Goal: Check status: Check status

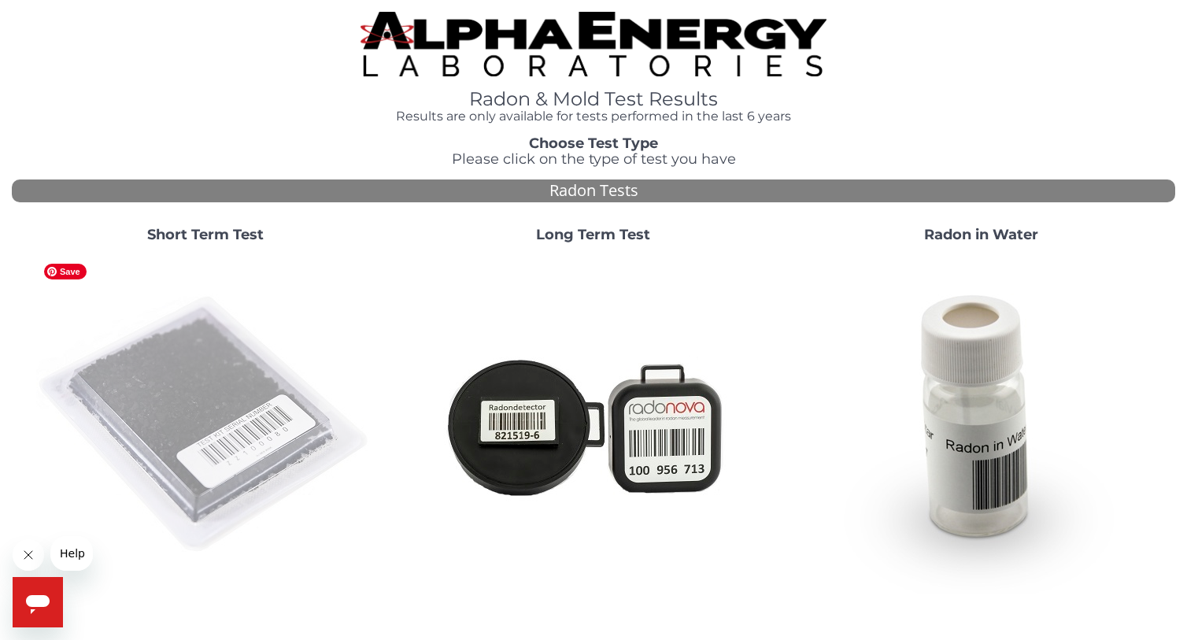
click at [215, 409] on img at bounding box center [205, 425] width 339 height 339
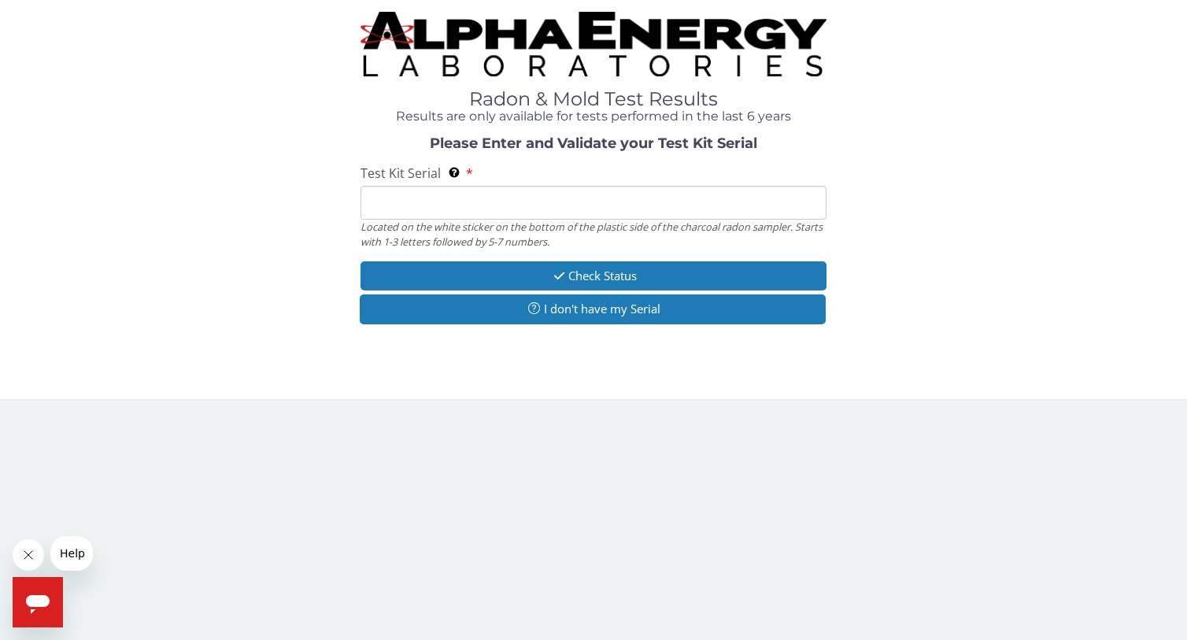
click at [431, 202] on input "Test Kit Serial Located on the white sticker on the bottom of the plastic side …" at bounding box center [593, 203] width 465 height 34
paste input "AA777527"
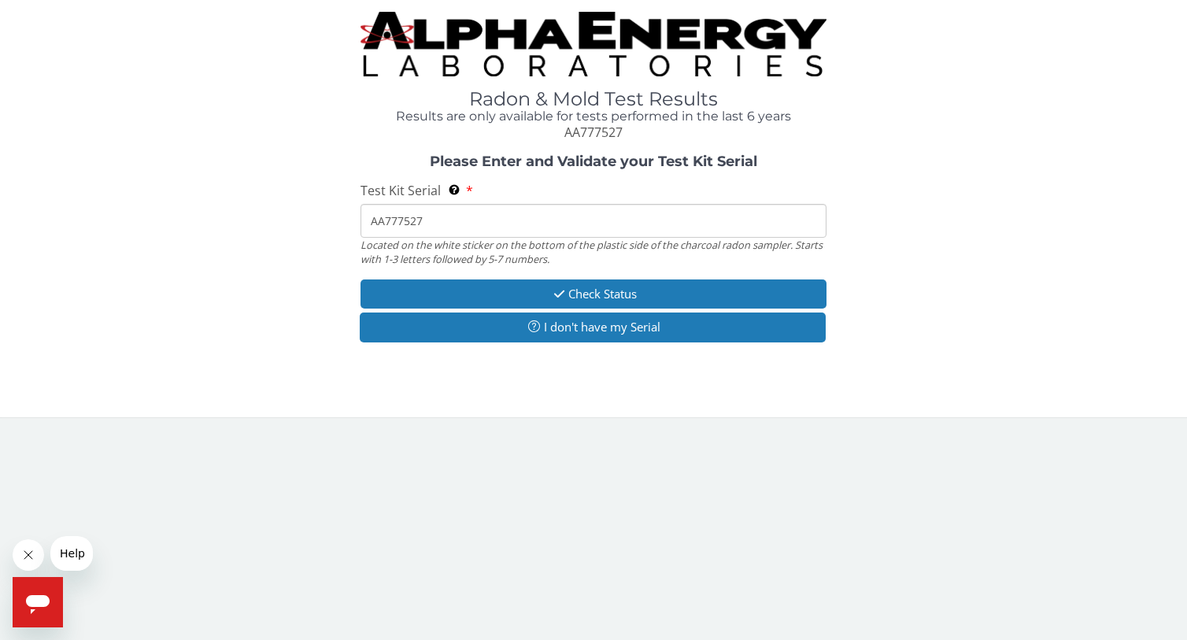
type input "AA777527"
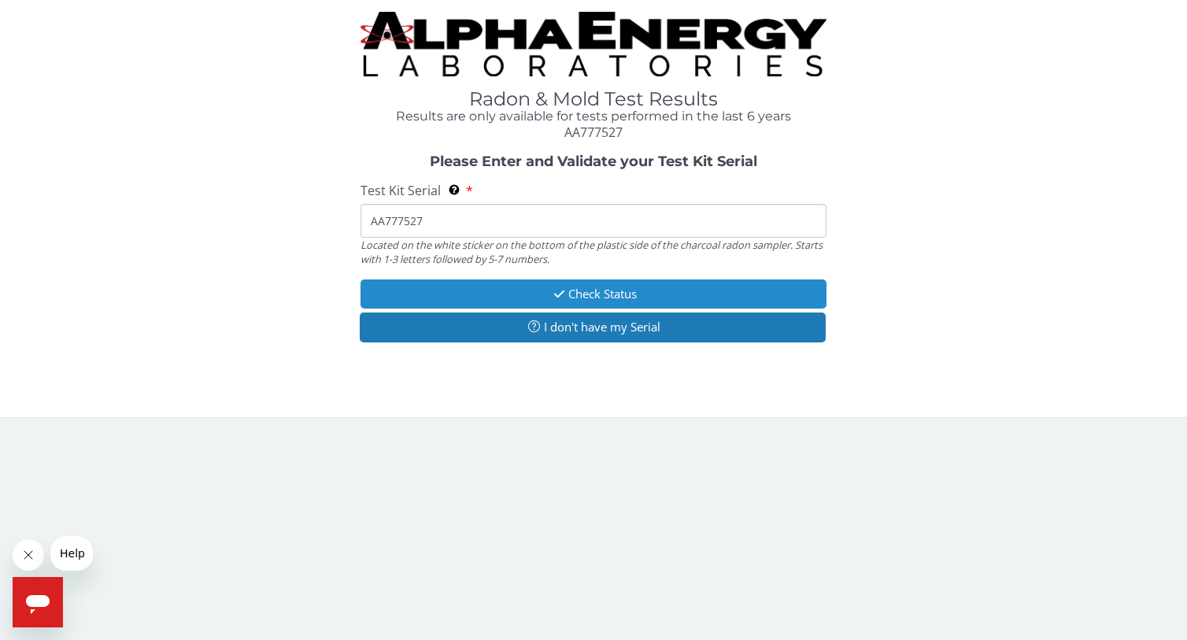
click at [636, 294] on button "Check Status" at bounding box center [593, 293] width 465 height 29
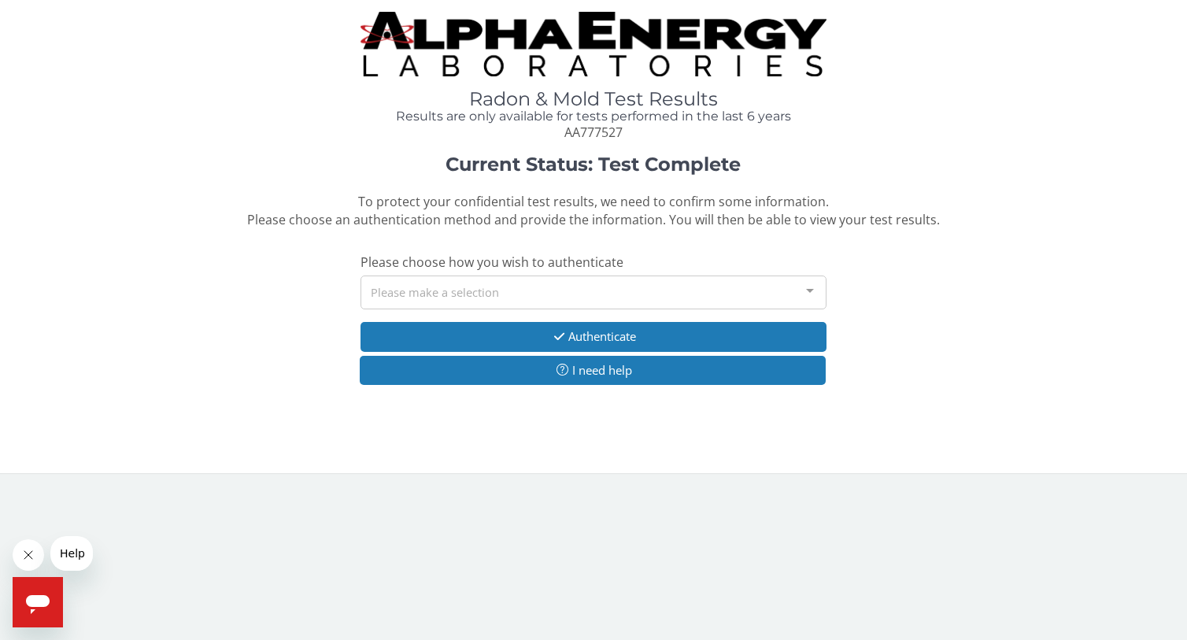
click at [812, 287] on div at bounding box center [809, 291] width 31 height 30
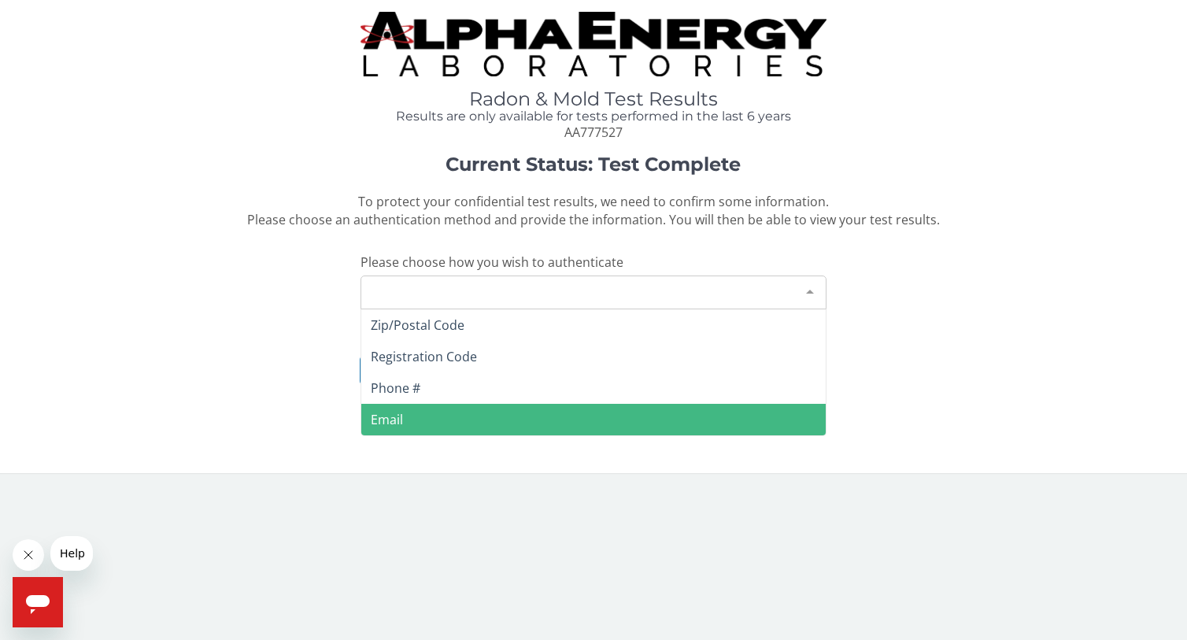
click at [616, 415] on span "Email" at bounding box center [593, 419] width 464 height 31
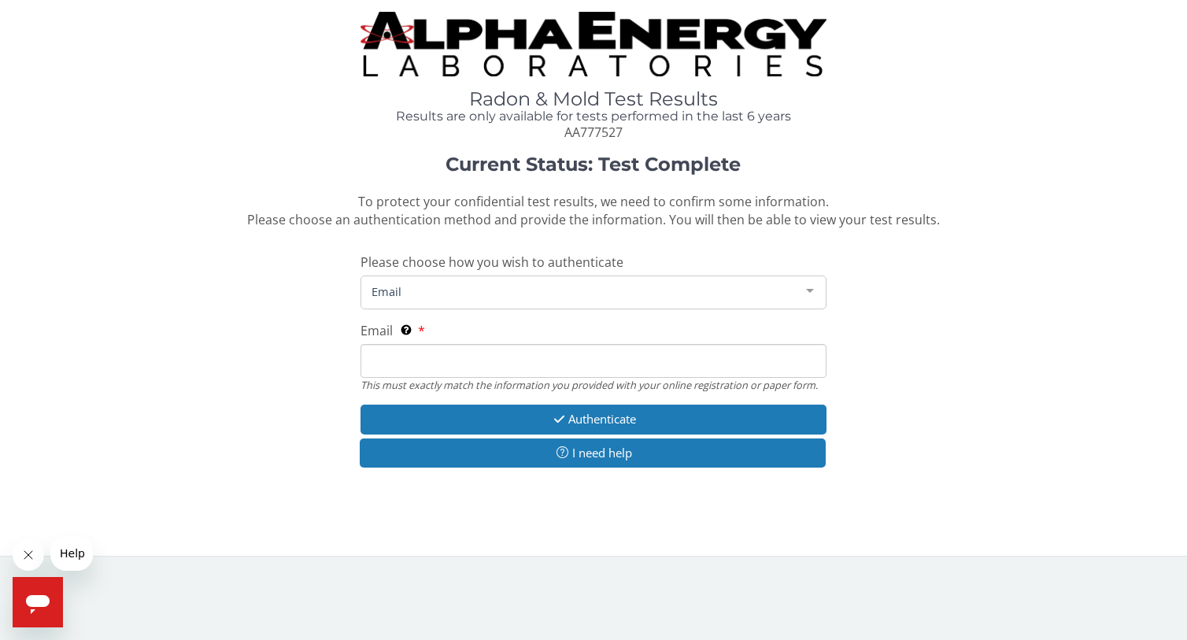
click at [531, 366] on input "Email This must exactly match the information you provided with your online reg…" at bounding box center [593, 361] width 465 height 34
type input "[PERSON_NAME][EMAIL_ADDRESS][PERSON_NAME][DOMAIN_NAME]"
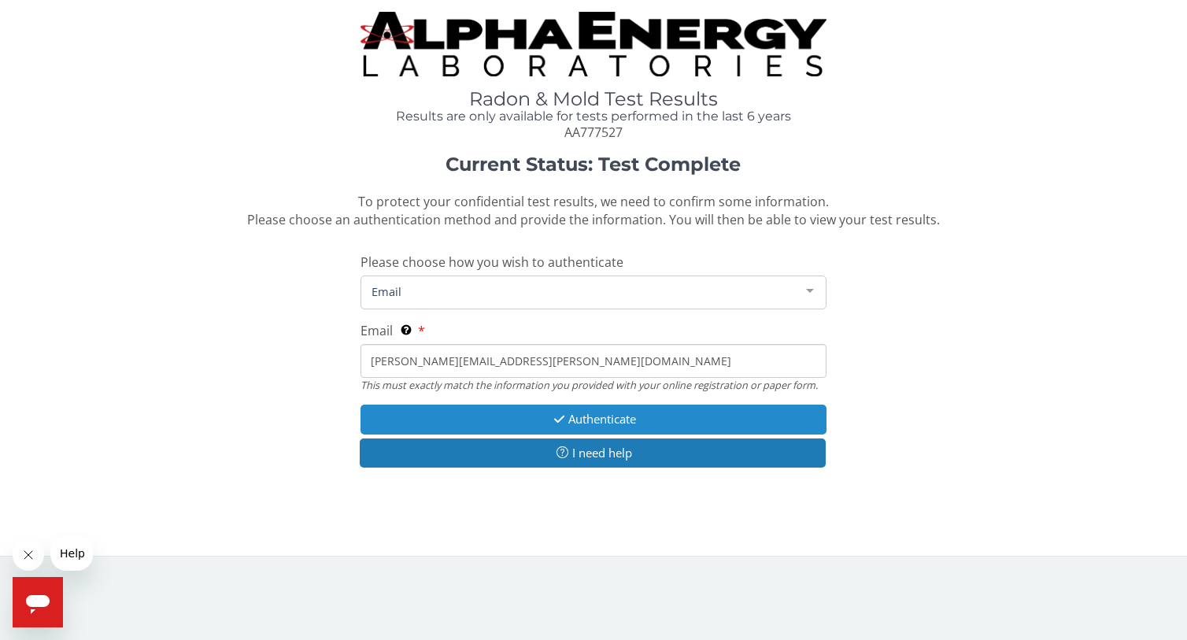
click at [575, 420] on button "Authenticate" at bounding box center [593, 419] width 465 height 29
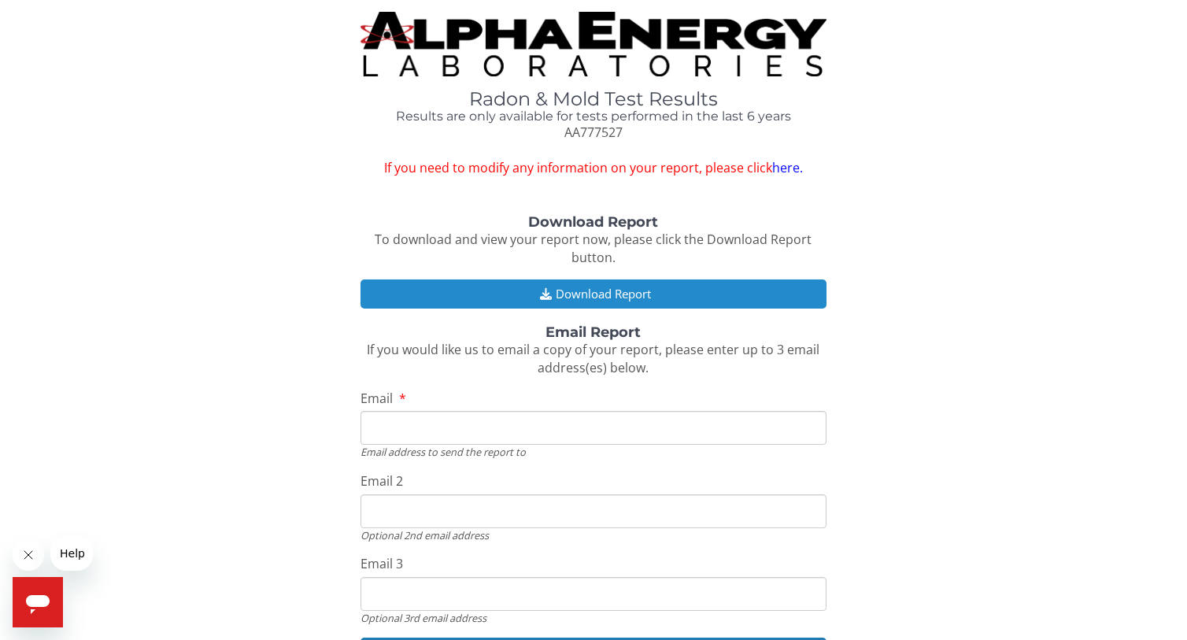
click at [619, 289] on button "Download Report" at bounding box center [593, 293] width 465 height 29
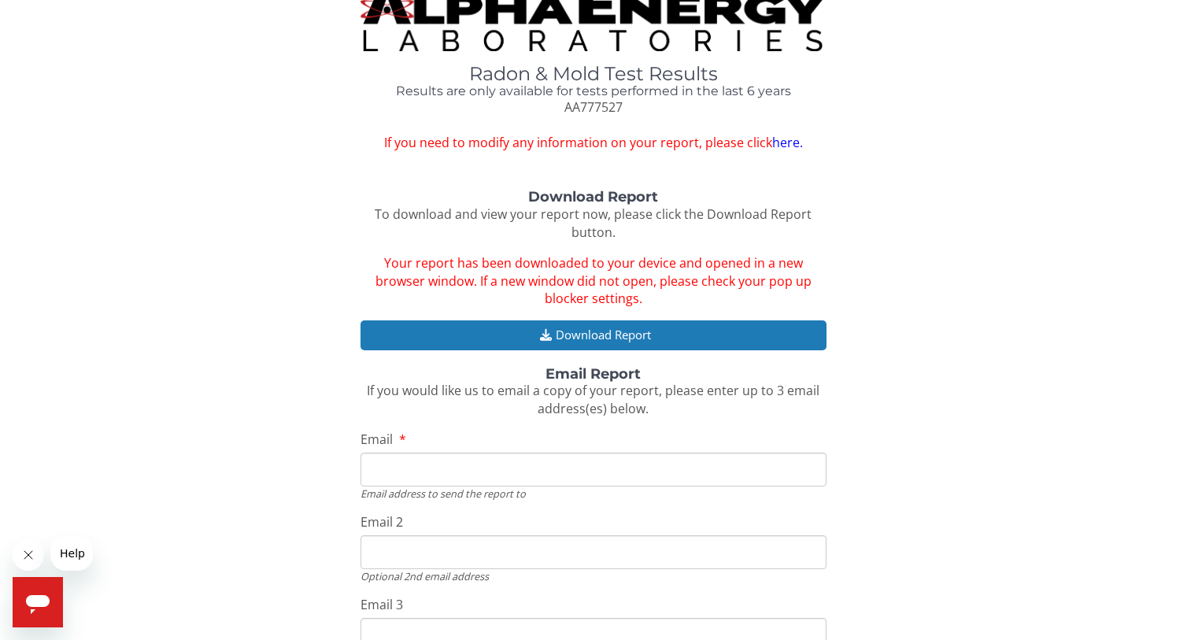
scroll to position [28, 0]
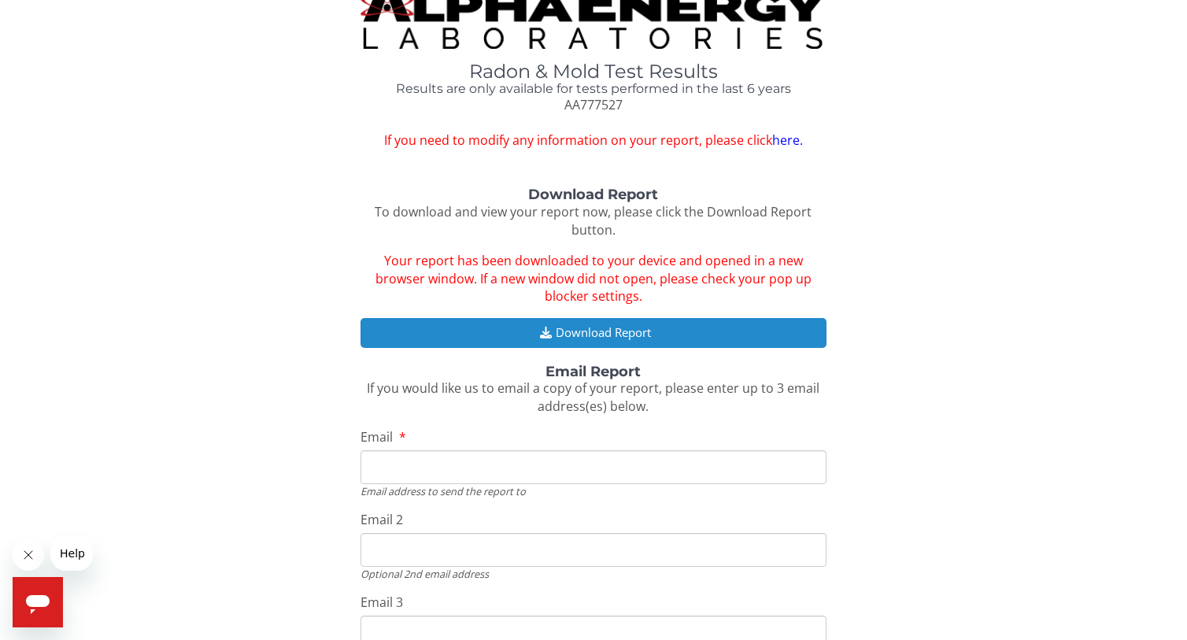
click at [572, 335] on button "Download Report" at bounding box center [593, 332] width 465 height 29
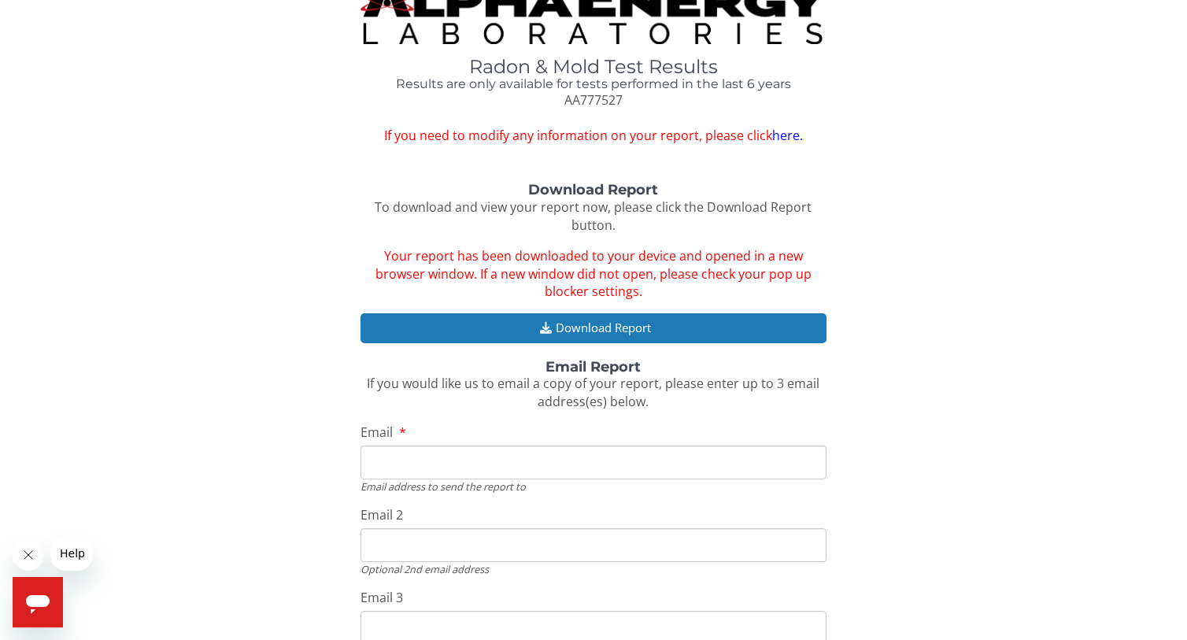
scroll to position [0, 0]
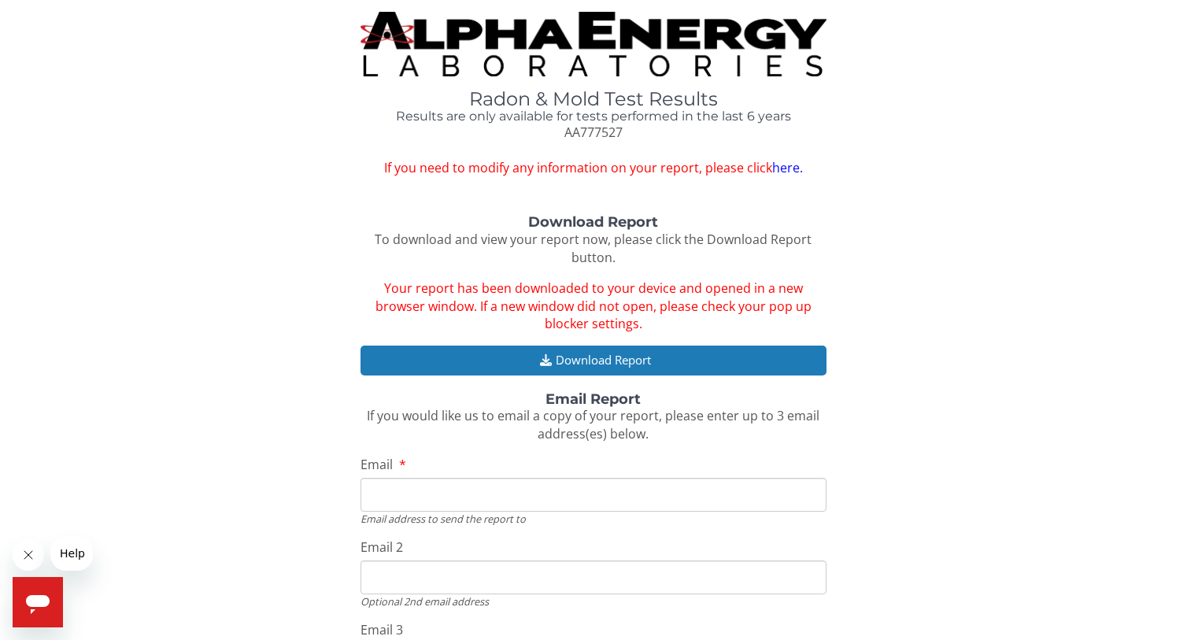
click at [457, 503] on input "Email" at bounding box center [593, 495] width 465 height 34
type input "[PERSON_NAME][EMAIL_ADDRESS][PERSON_NAME][DOMAIN_NAME]"
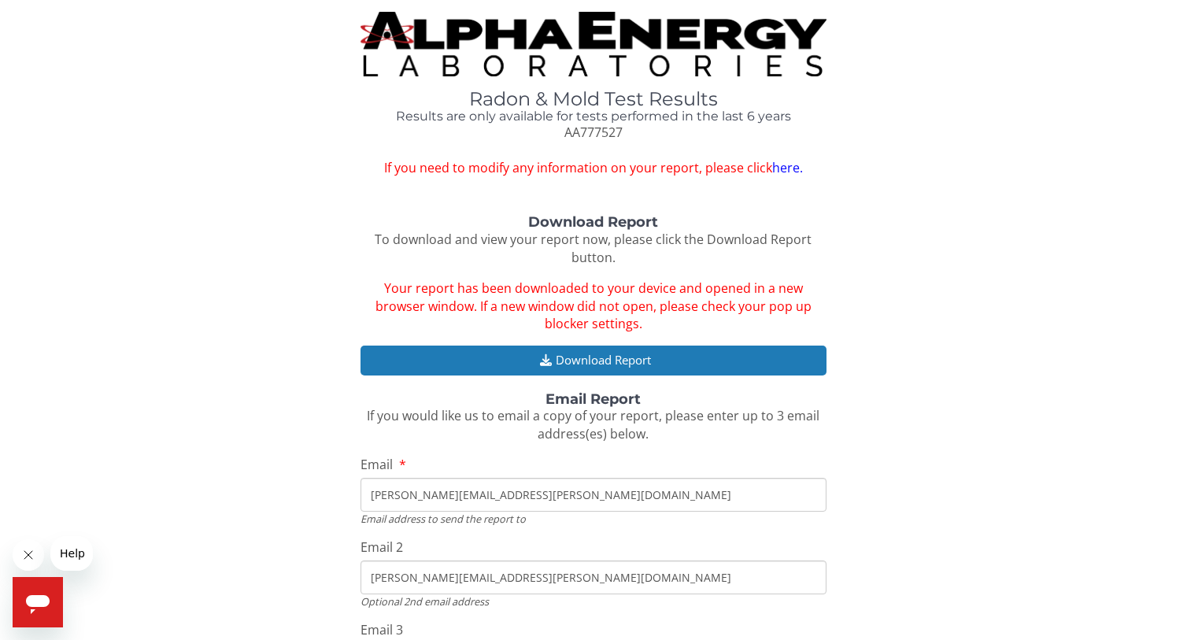
type input "[PERSON_NAME][EMAIL_ADDRESS][PERSON_NAME][DOMAIN_NAME]"
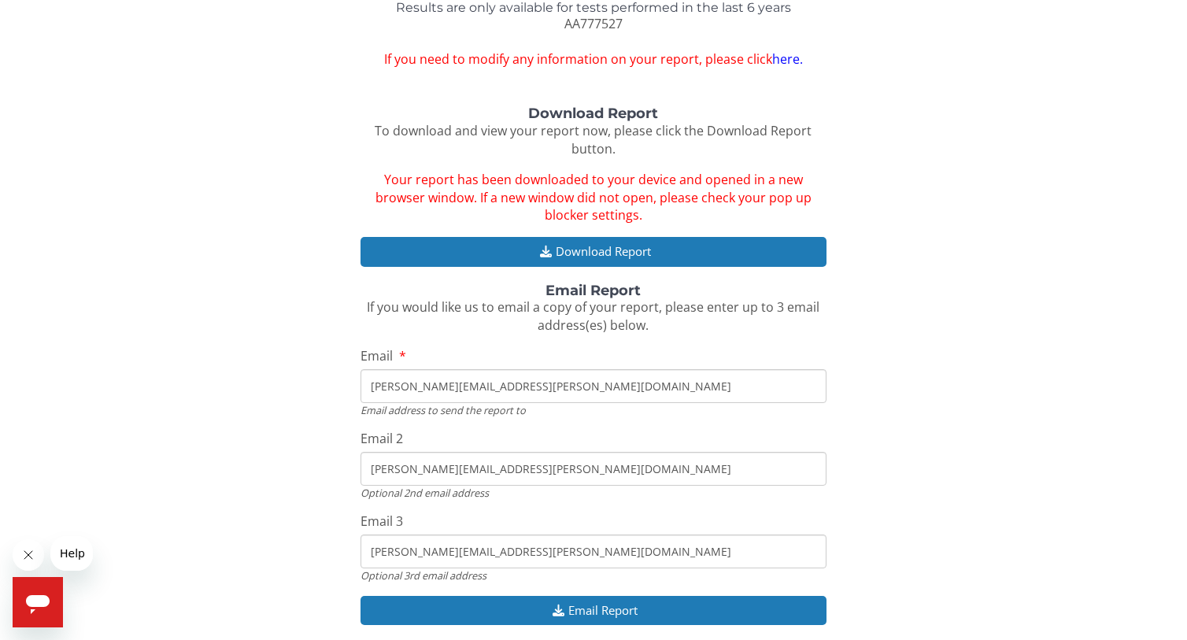
scroll to position [113, 0]
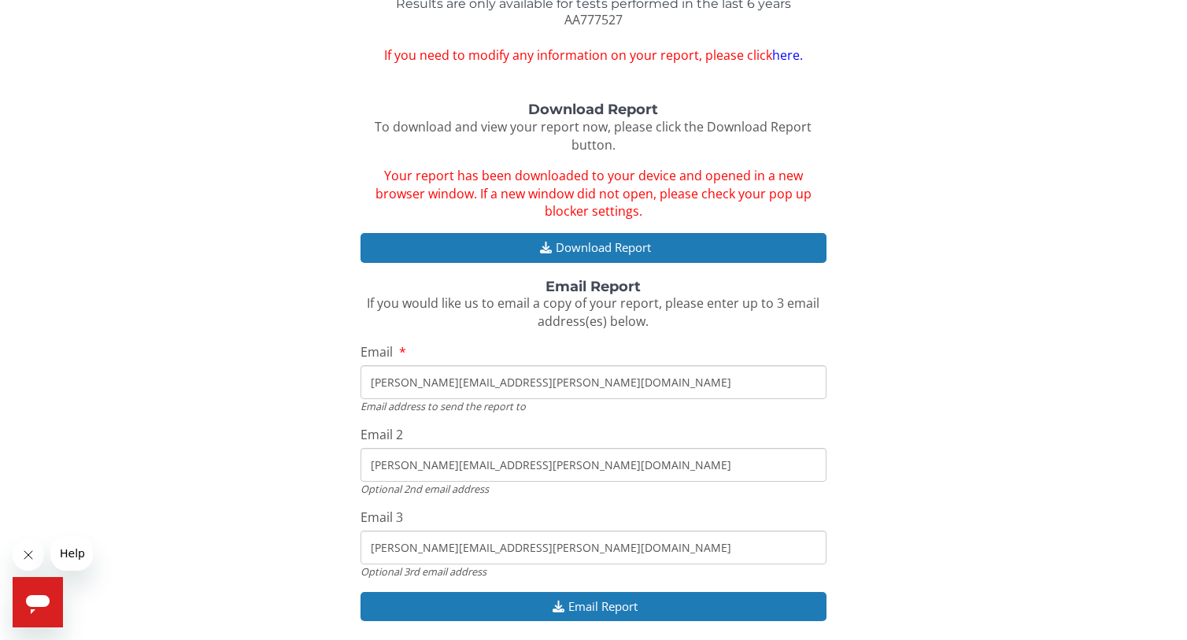
drag, startPoint x: 499, startPoint y: 550, endPoint x: 335, endPoint y: 536, distance: 165.1
click at [335, 536] on div "Download Report To download and view your report now, please click the Download…" at bounding box center [594, 369] width 1164 height 535
drag, startPoint x: 509, startPoint y: 467, endPoint x: 323, endPoint y: 447, distance: 187.6
click at [323, 447] on div "Download Report To download and view your report now, please click the Download…" at bounding box center [594, 369] width 1164 height 535
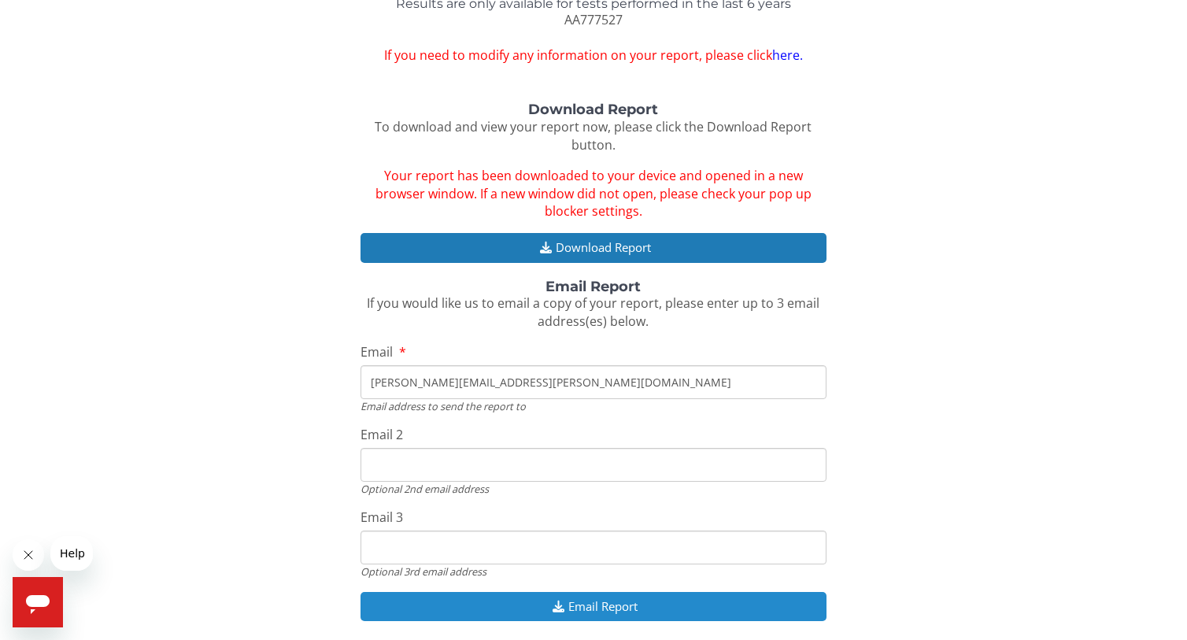
click at [590, 607] on button "Email Report" at bounding box center [593, 606] width 465 height 29
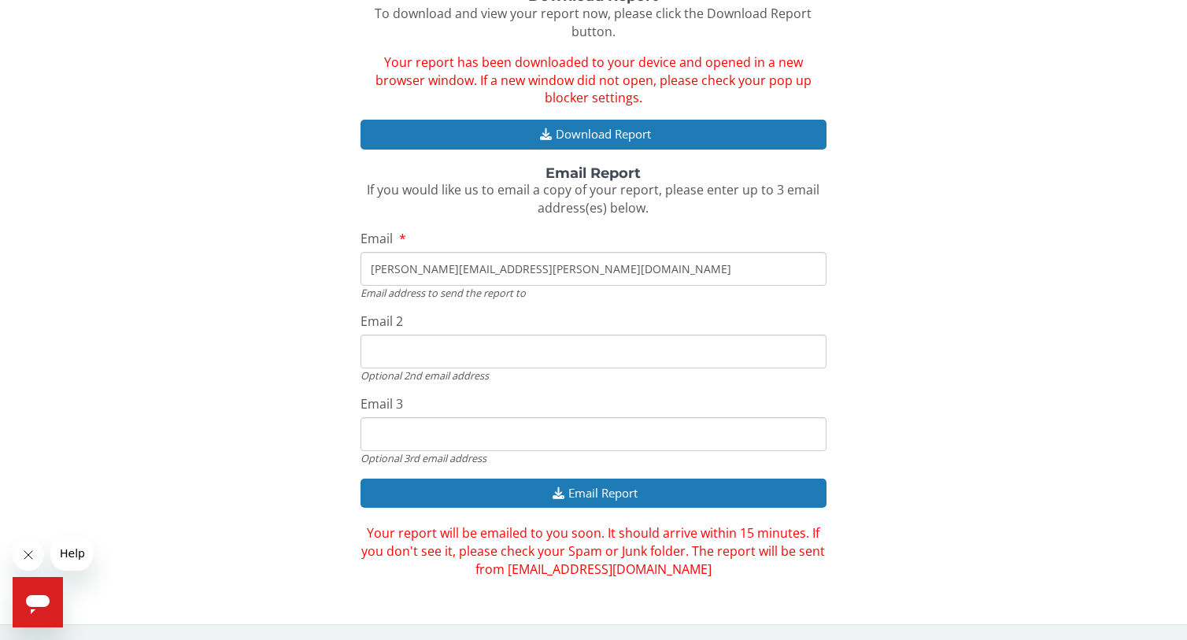
scroll to position [0, 0]
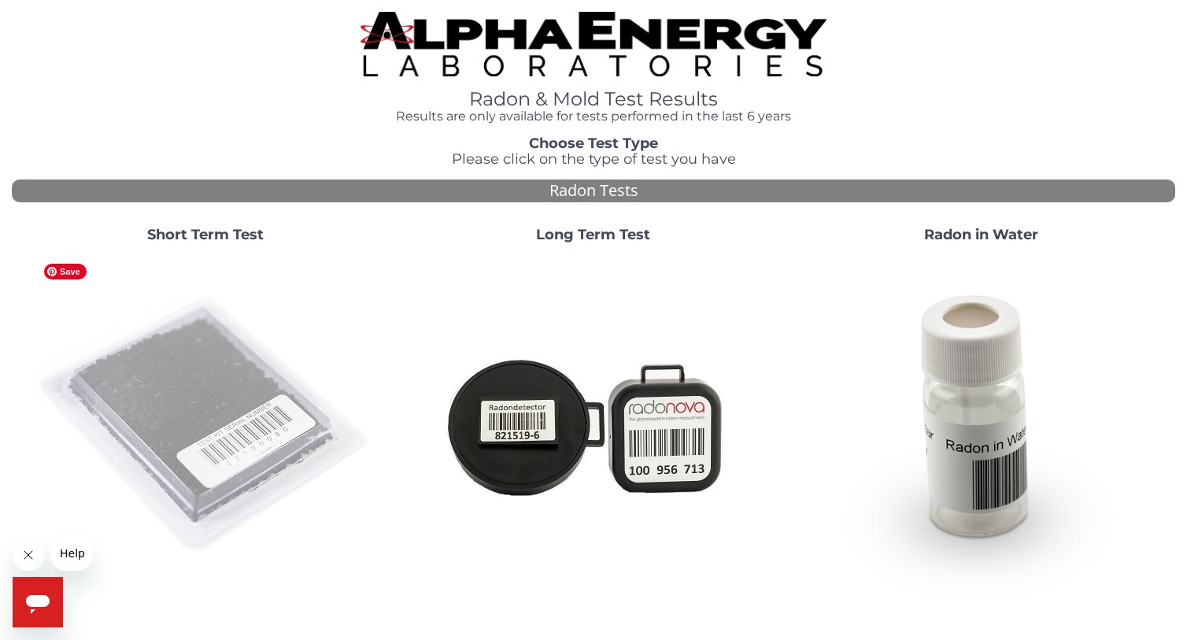
click at [250, 455] on img at bounding box center [205, 425] width 339 height 339
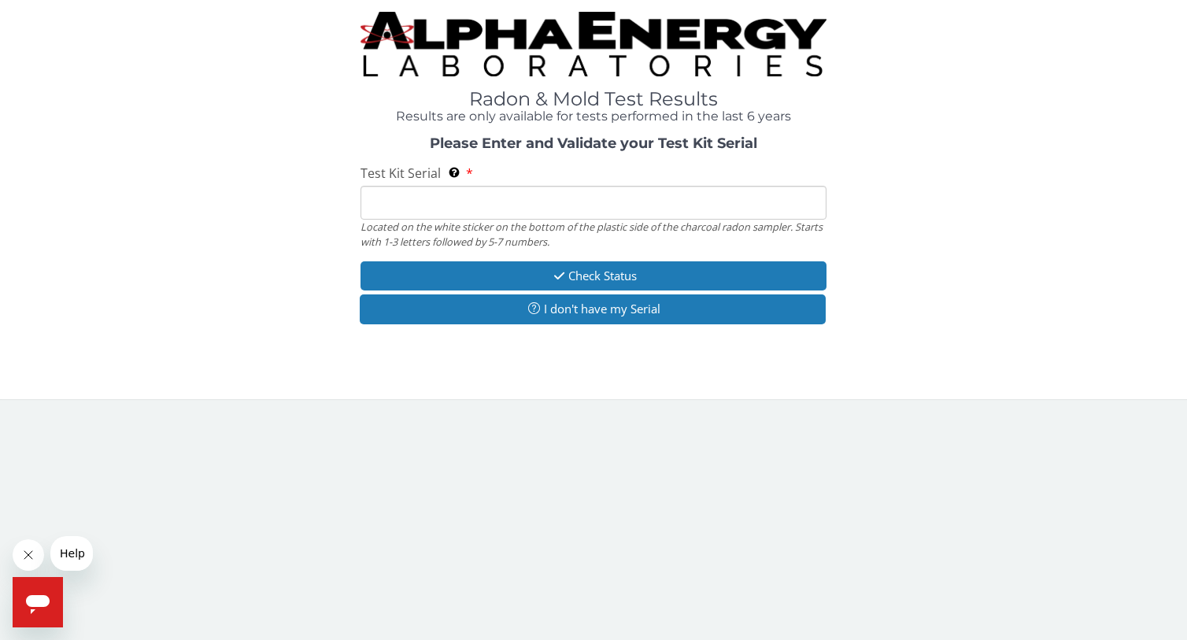
click at [580, 203] on input "Test Kit Serial Located on the white sticker on the bottom of the plastic side …" at bounding box center [593, 203] width 465 height 34
paste input "AA777528"
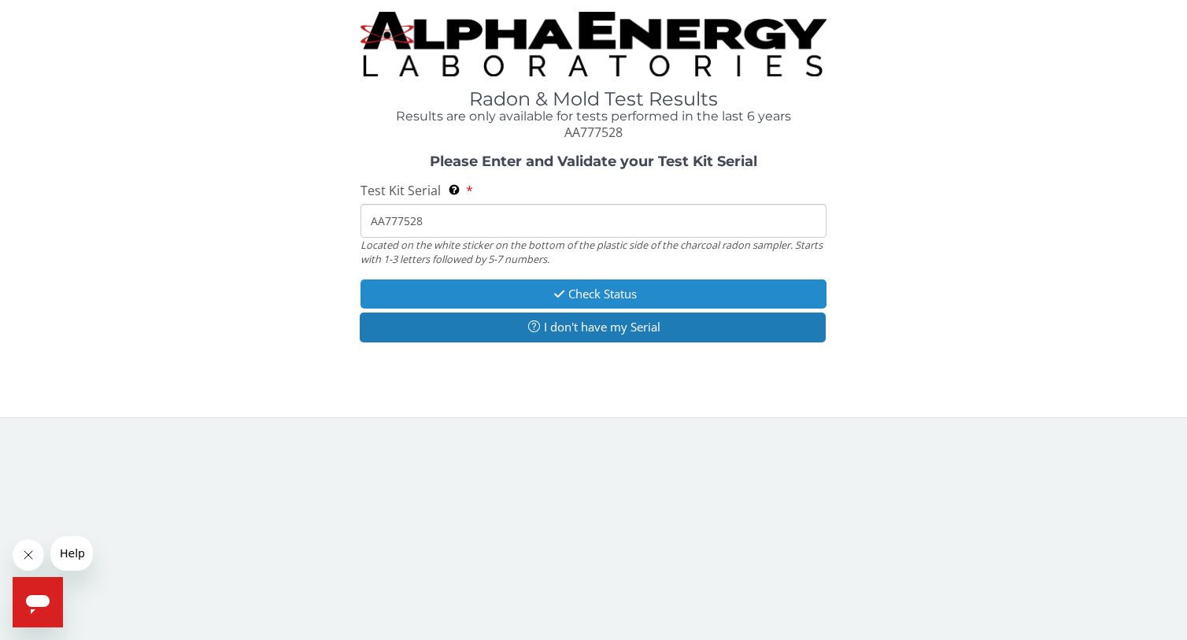
type input "AA777528"
click at [591, 294] on button "Check Status" at bounding box center [593, 293] width 465 height 29
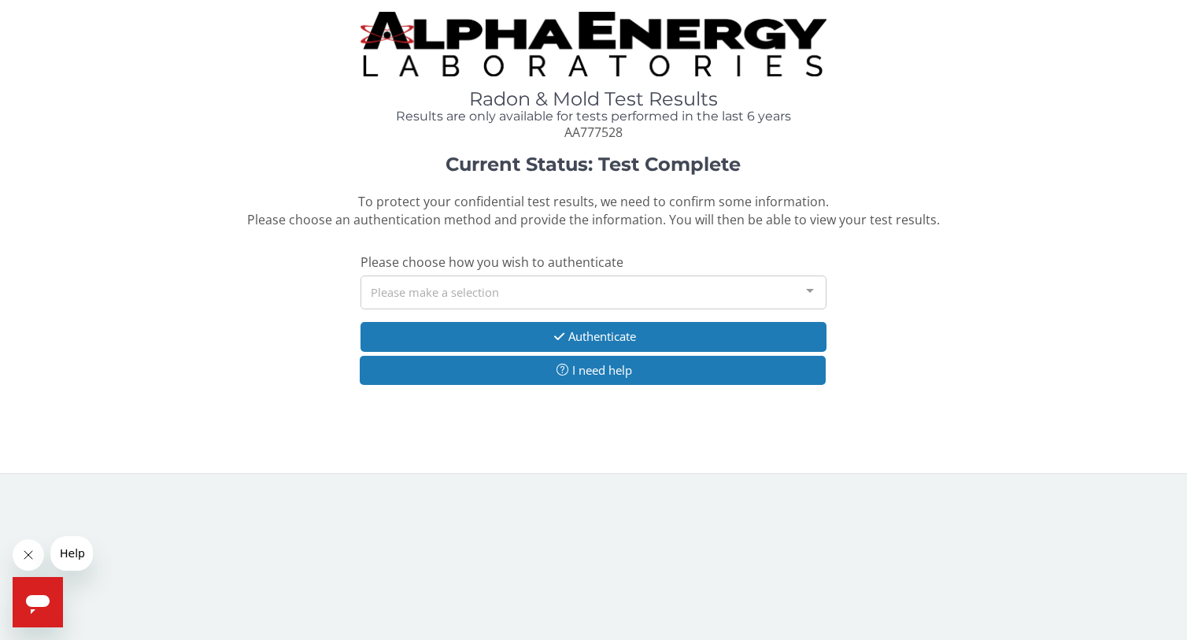
click at [591, 294] on div "Please make a selection" at bounding box center [593, 293] width 465 height 34
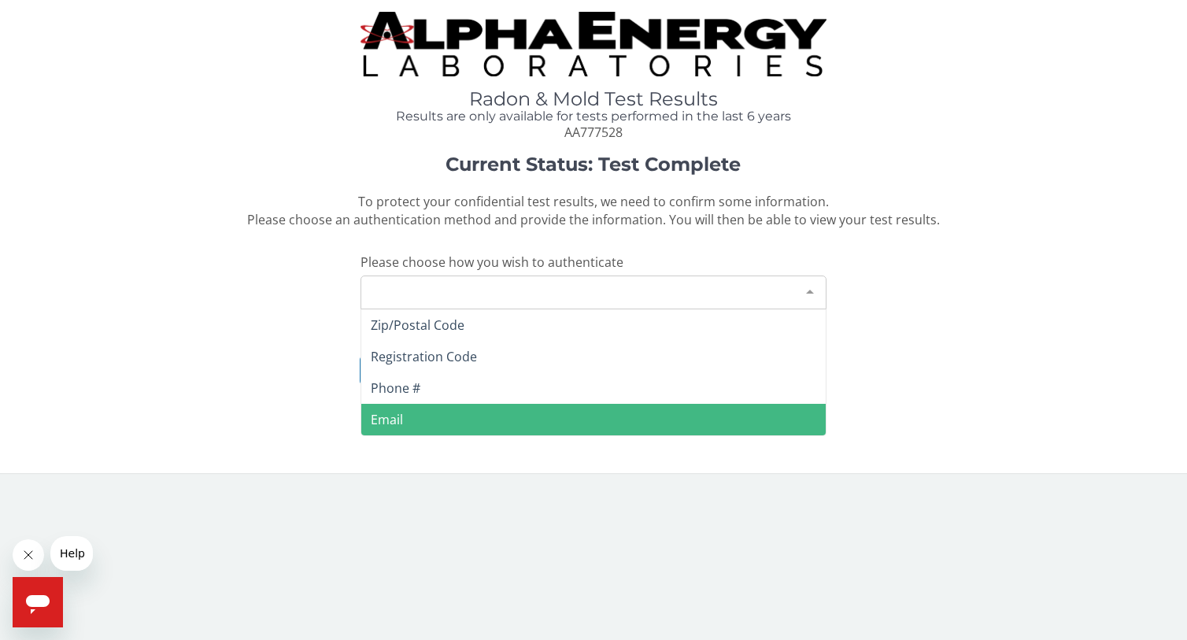
click at [473, 414] on span "Email" at bounding box center [593, 419] width 464 height 31
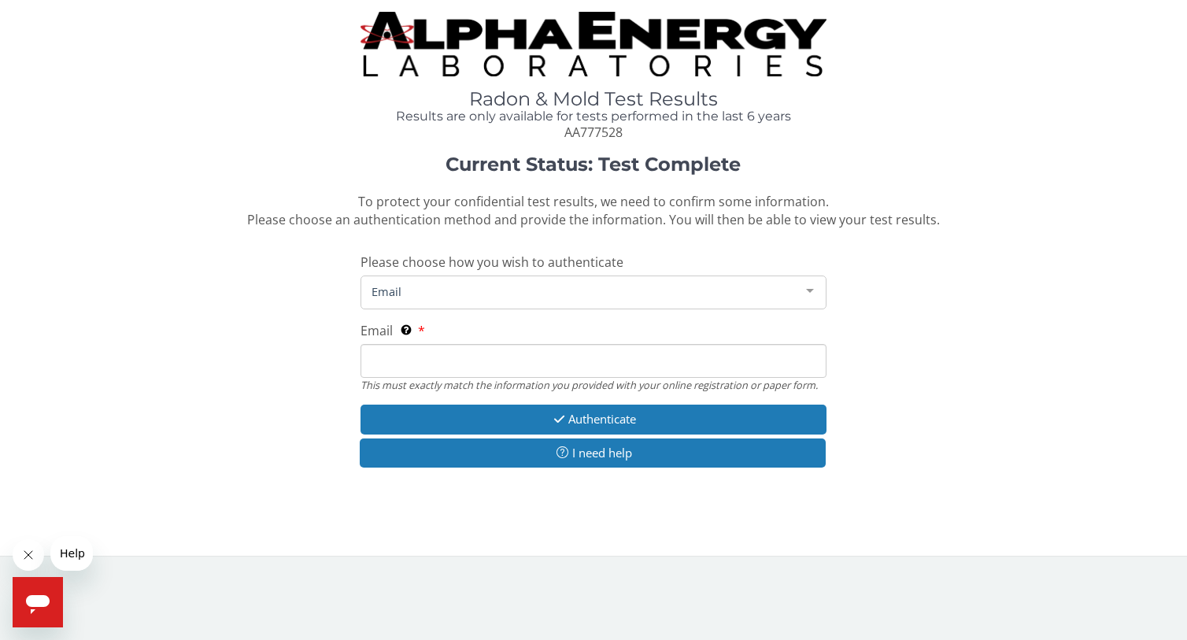
click at [476, 360] on input "Email This must exactly match the information you provided with your online reg…" at bounding box center [593, 361] width 465 height 34
type input "[PERSON_NAME][EMAIL_ADDRESS][PERSON_NAME][DOMAIN_NAME]"
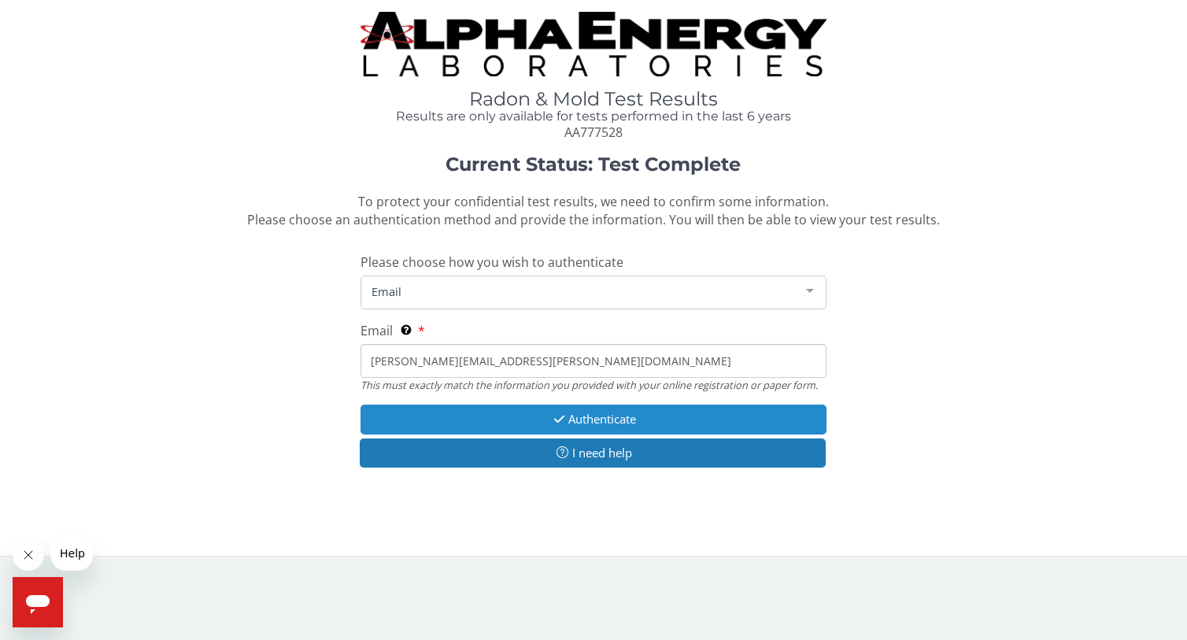
click at [579, 424] on button "Authenticate" at bounding box center [593, 419] width 465 height 29
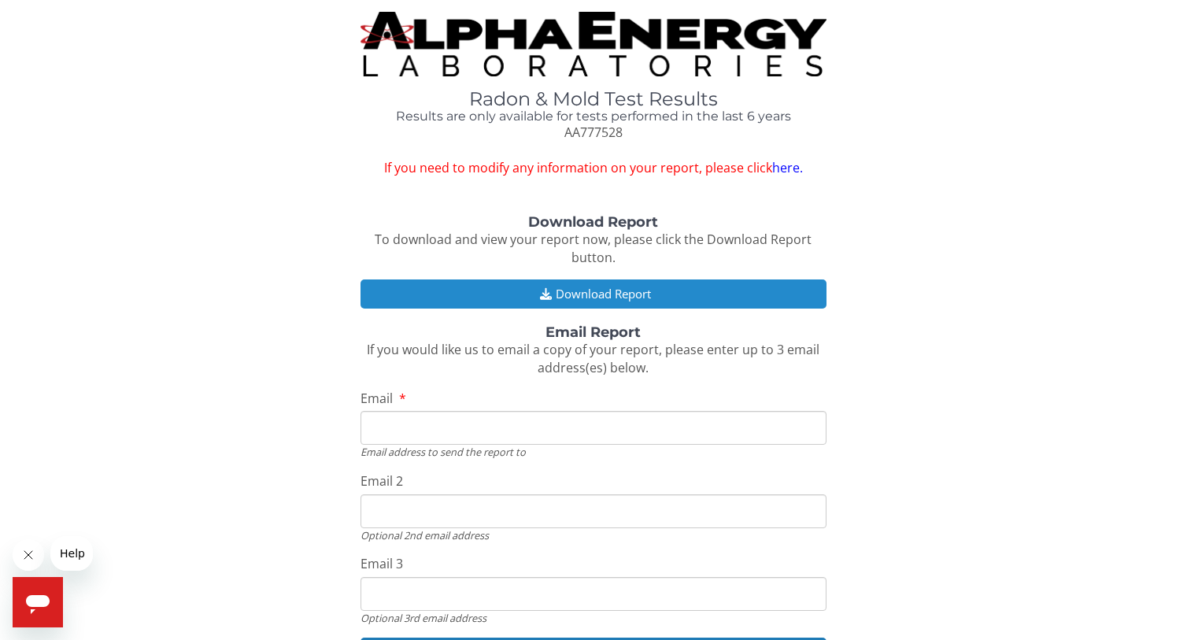
click at [632, 289] on button "Download Report" at bounding box center [593, 293] width 465 height 29
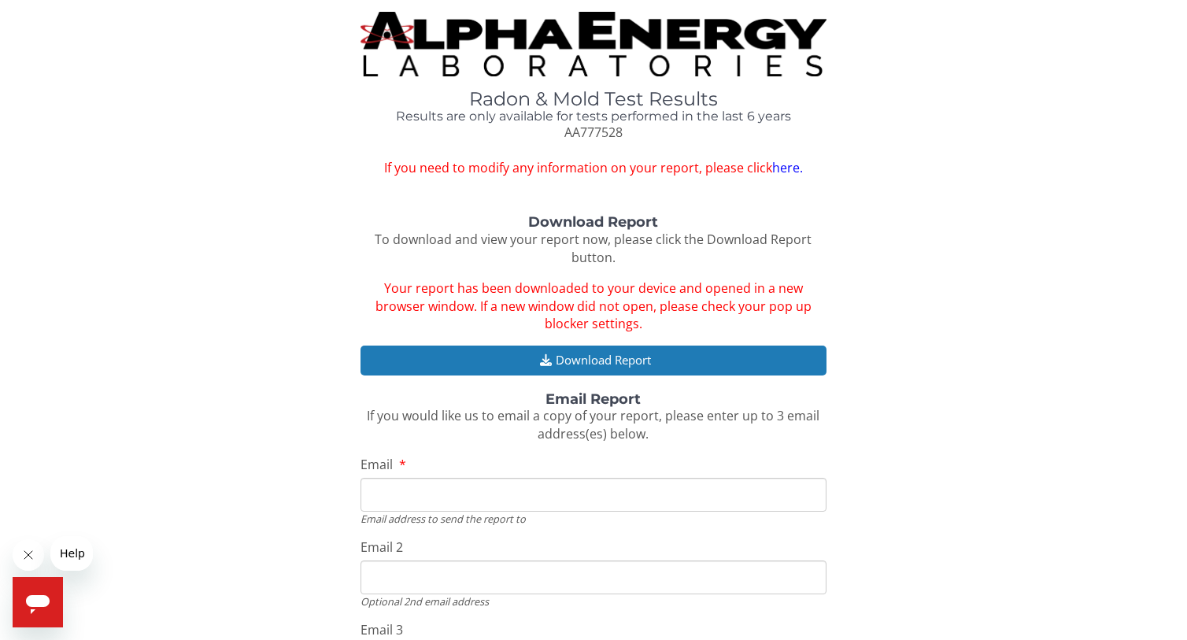
click at [534, 498] on input "Email" at bounding box center [593, 495] width 465 height 34
type input "[PERSON_NAME][EMAIL_ADDRESS][PERSON_NAME][DOMAIN_NAME]"
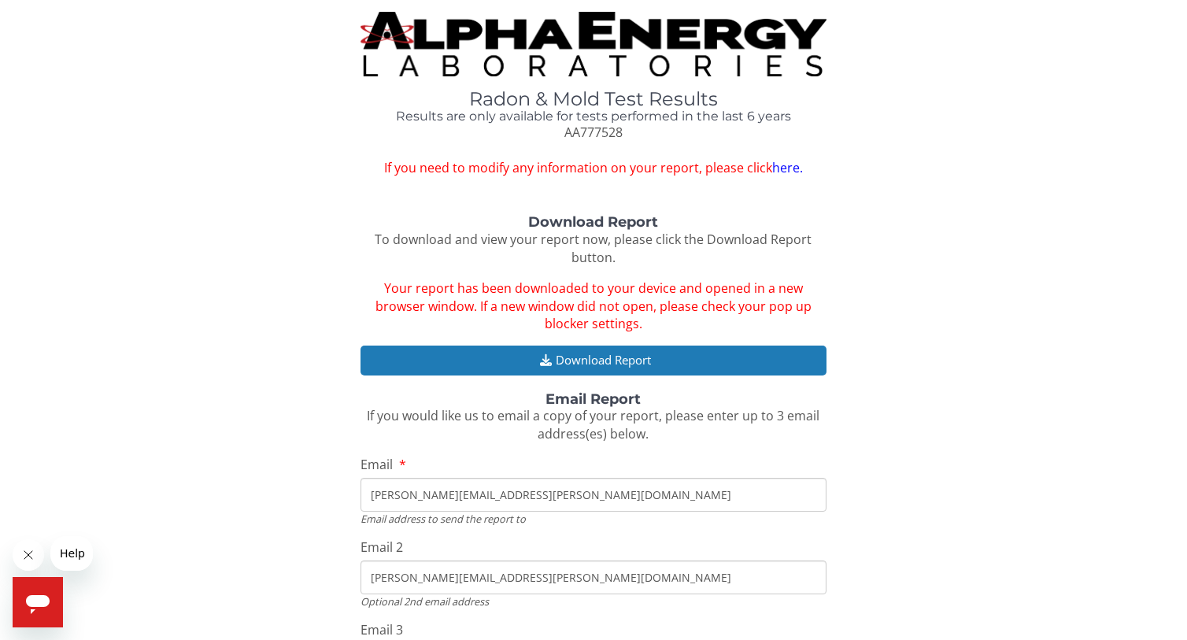
type input "[PERSON_NAME][EMAIL_ADDRESS][PERSON_NAME][DOMAIN_NAME]"
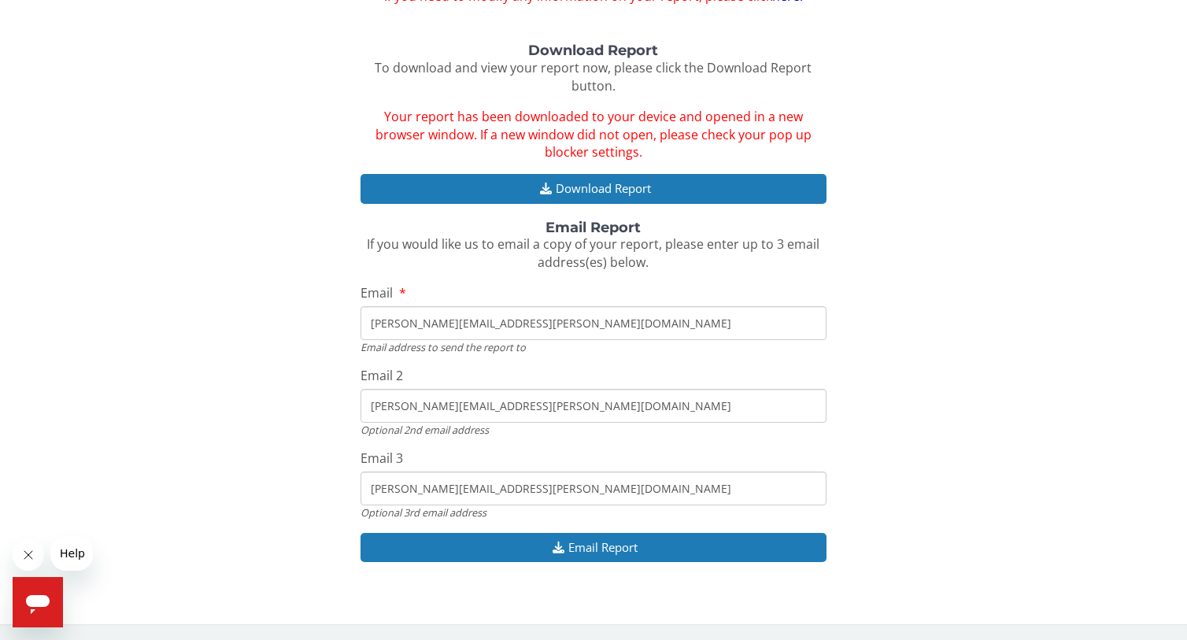
drag, startPoint x: 504, startPoint y: 499, endPoint x: 351, endPoint y: 483, distance: 153.6
click at [351, 483] on div "Download Report To download and view your report now, please click the Download…" at bounding box center [594, 310] width 1164 height 535
drag, startPoint x: 510, startPoint y: 406, endPoint x: 346, endPoint y: 398, distance: 164.7
click at [346, 398] on div "Download Report To download and view your report now, please click the Download…" at bounding box center [594, 310] width 1164 height 535
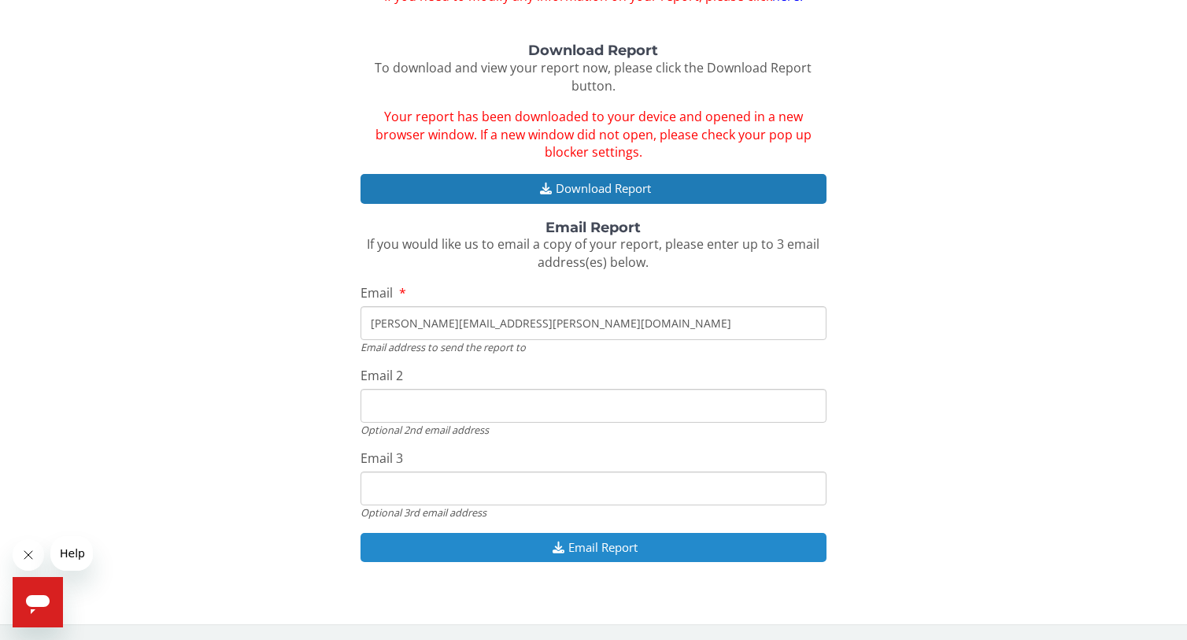
click at [611, 545] on button "Email Report" at bounding box center [593, 547] width 465 height 29
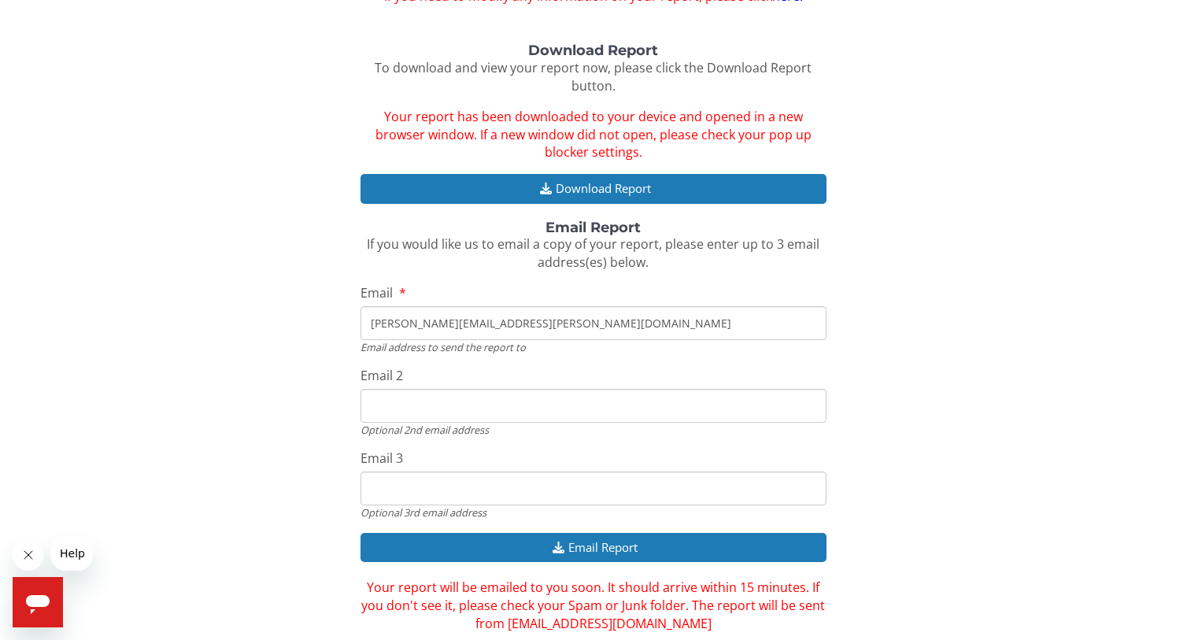
scroll to position [226, 0]
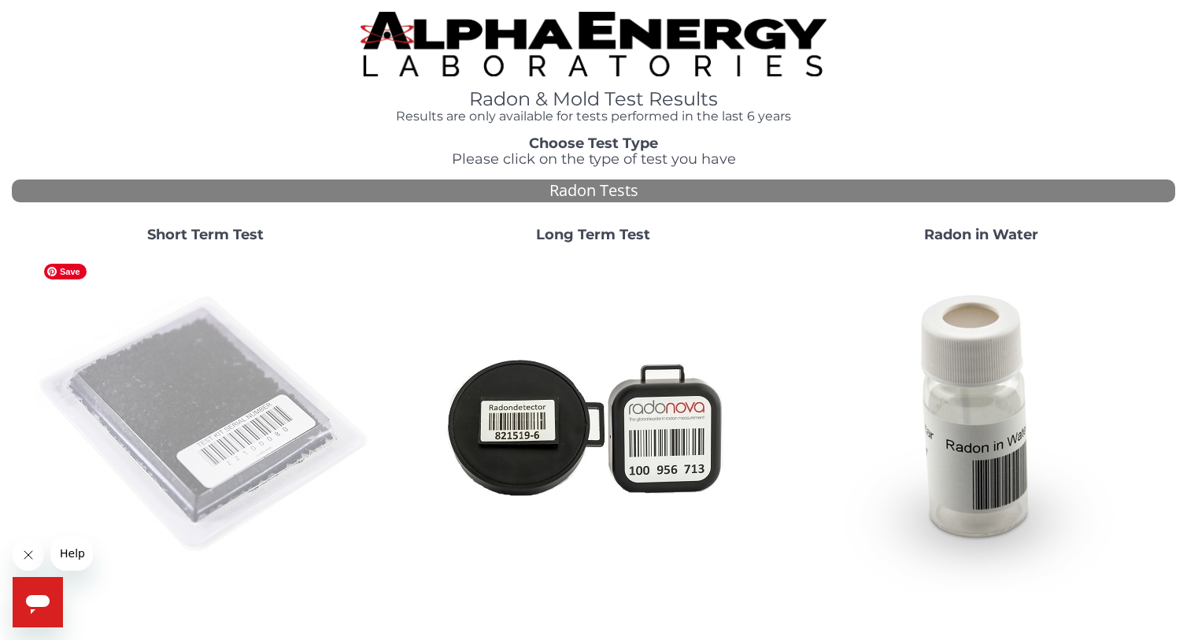
click at [195, 437] on img at bounding box center [205, 425] width 339 height 339
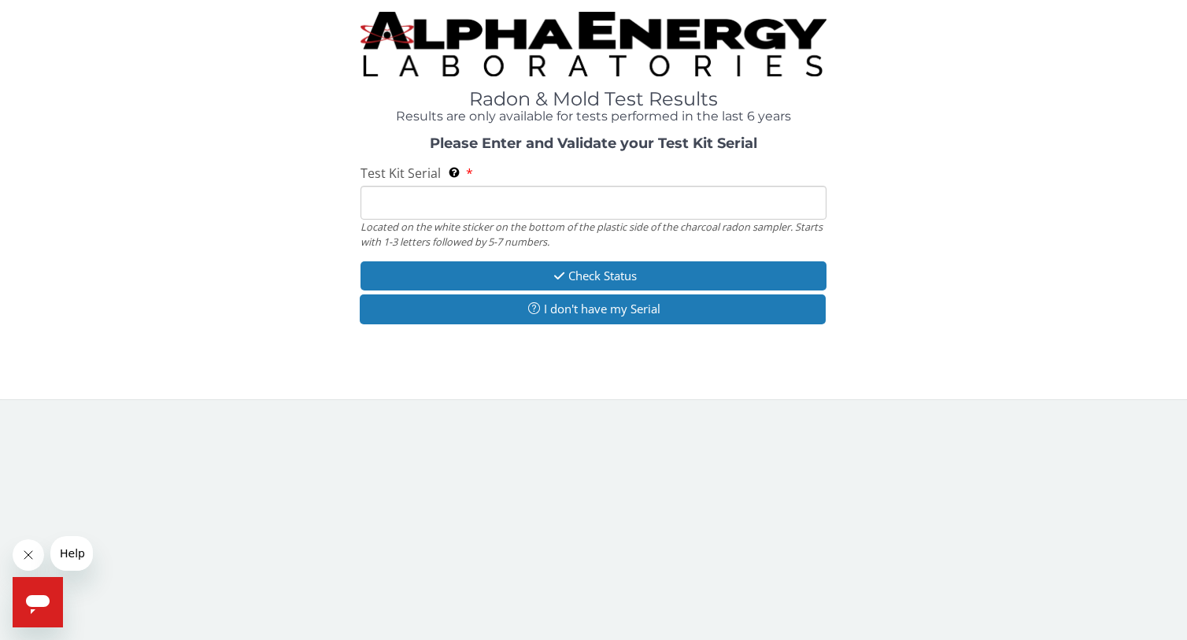
click at [438, 206] on input "Test Kit Serial Located on the white sticker on the bottom of the plastic side …" at bounding box center [593, 203] width 465 height 34
type input "AA777527"
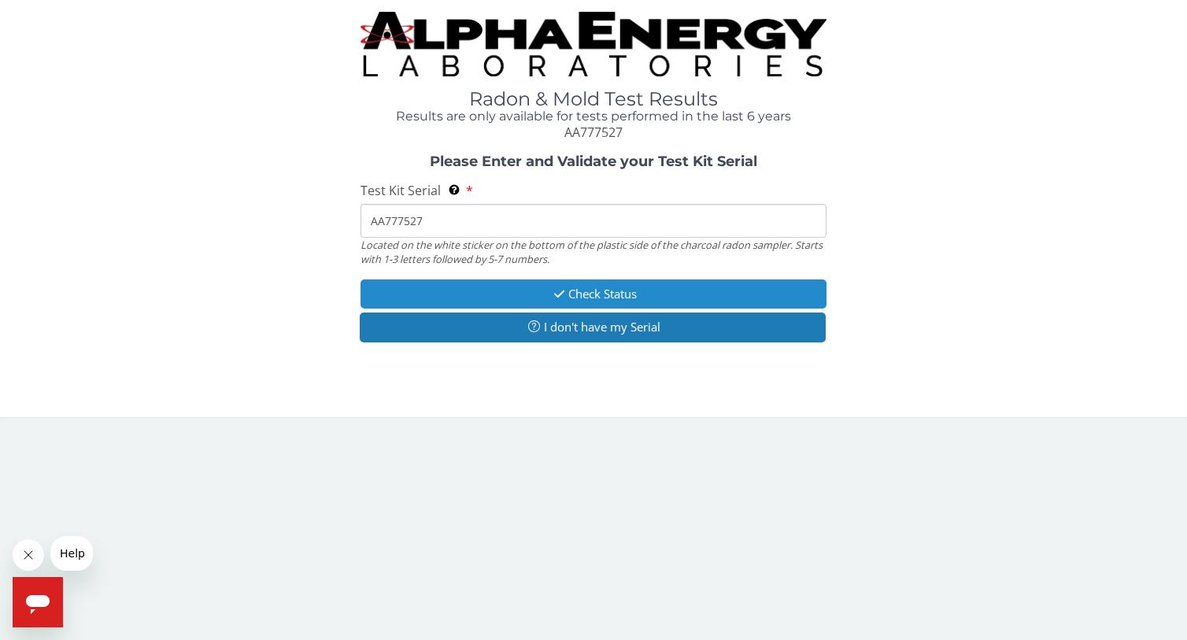
click at [449, 290] on button "Check Status" at bounding box center [593, 293] width 465 height 29
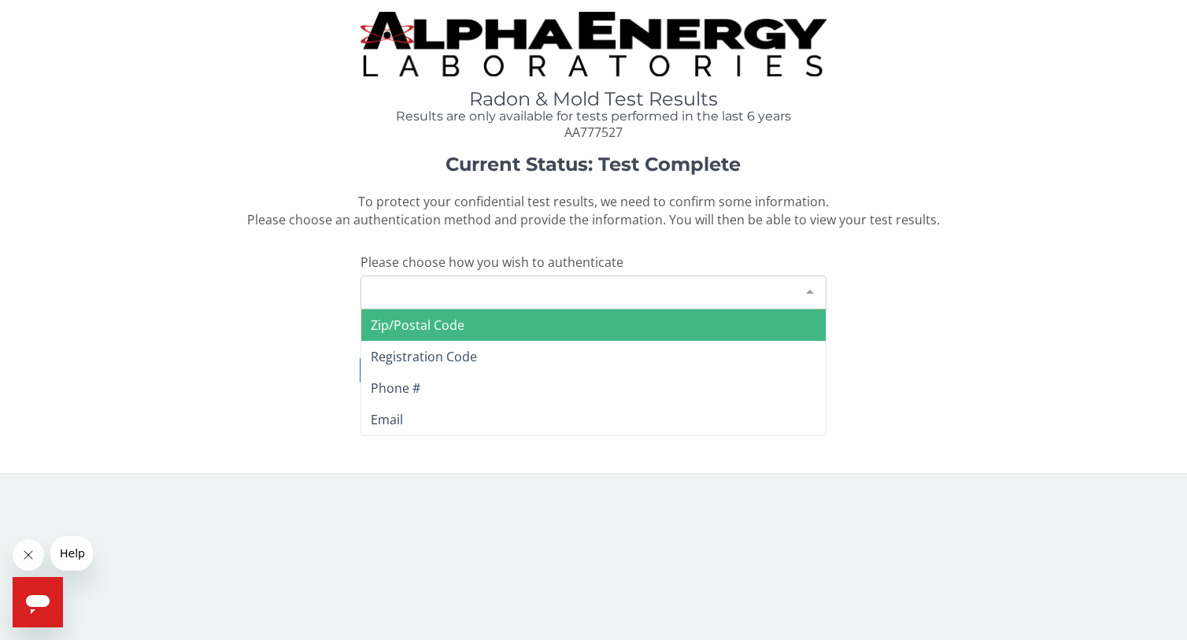
click at [449, 290] on div "Please make a selection" at bounding box center [593, 293] width 465 height 34
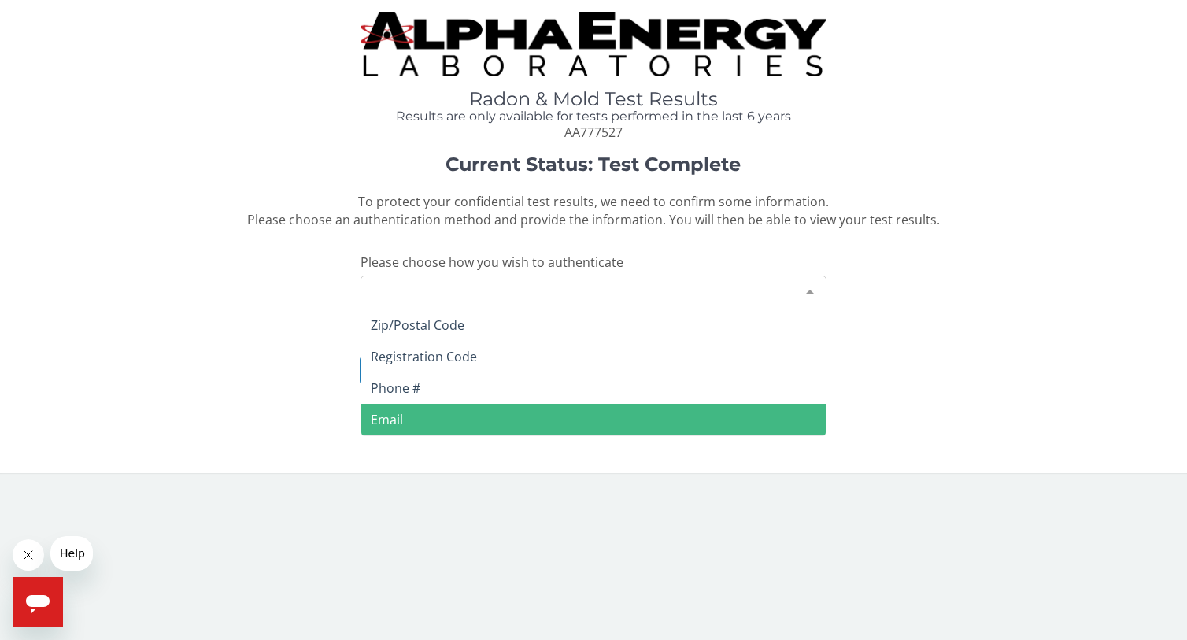
click at [376, 426] on span "Email" at bounding box center [387, 419] width 32 height 17
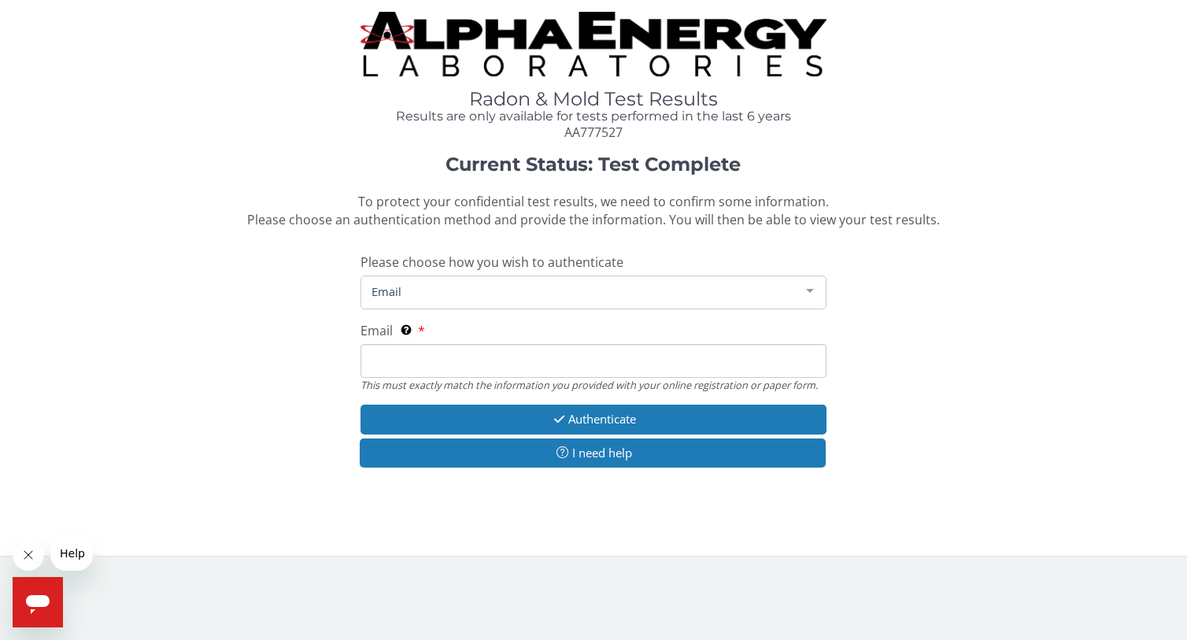
click at [422, 362] on input "Email This must exactly match the information you provided with your online reg…" at bounding box center [593, 361] width 465 height 34
type input "[PERSON_NAME][EMAIL_ADDRESS][PERSON_NAME][DOMAIN_NAME]"
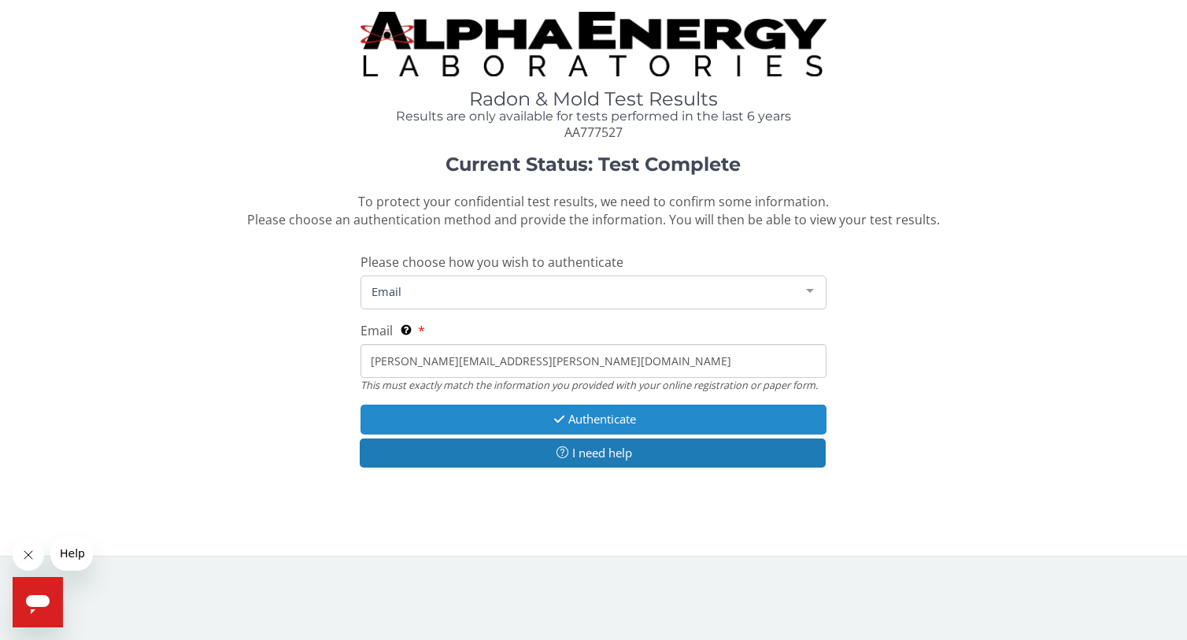
click at [486, 418] on button "Authenticate" at bounding box center [593, 419] width 465 height 29
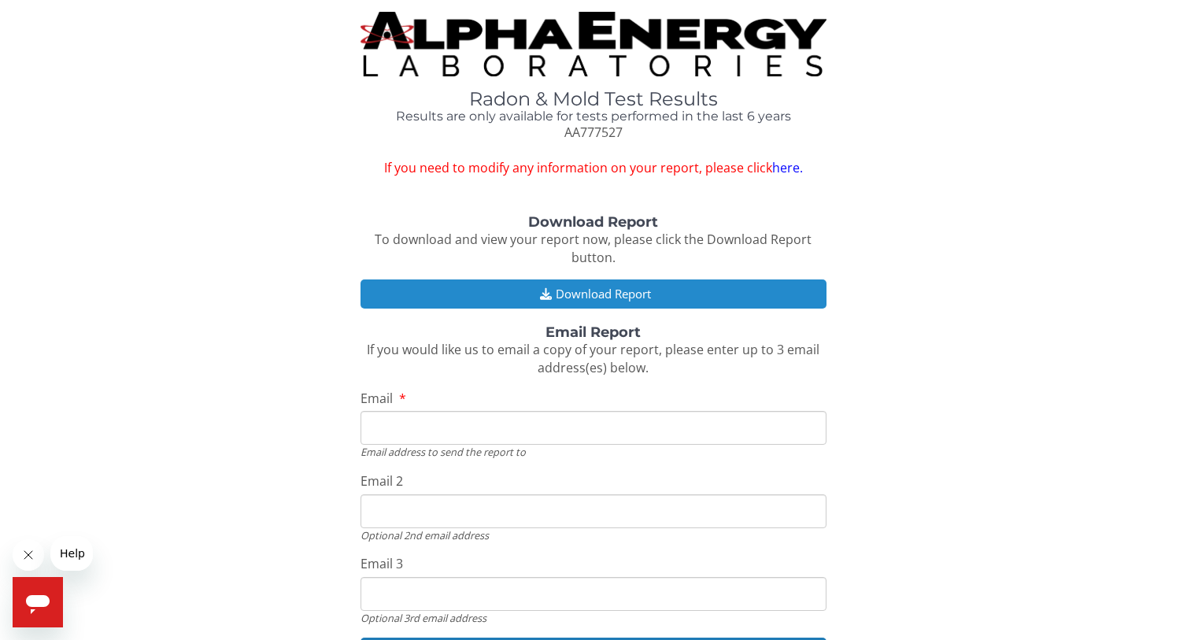
click at [627, 291] on button "Download Report" at bounding box center [593, 293] width 465 height 29
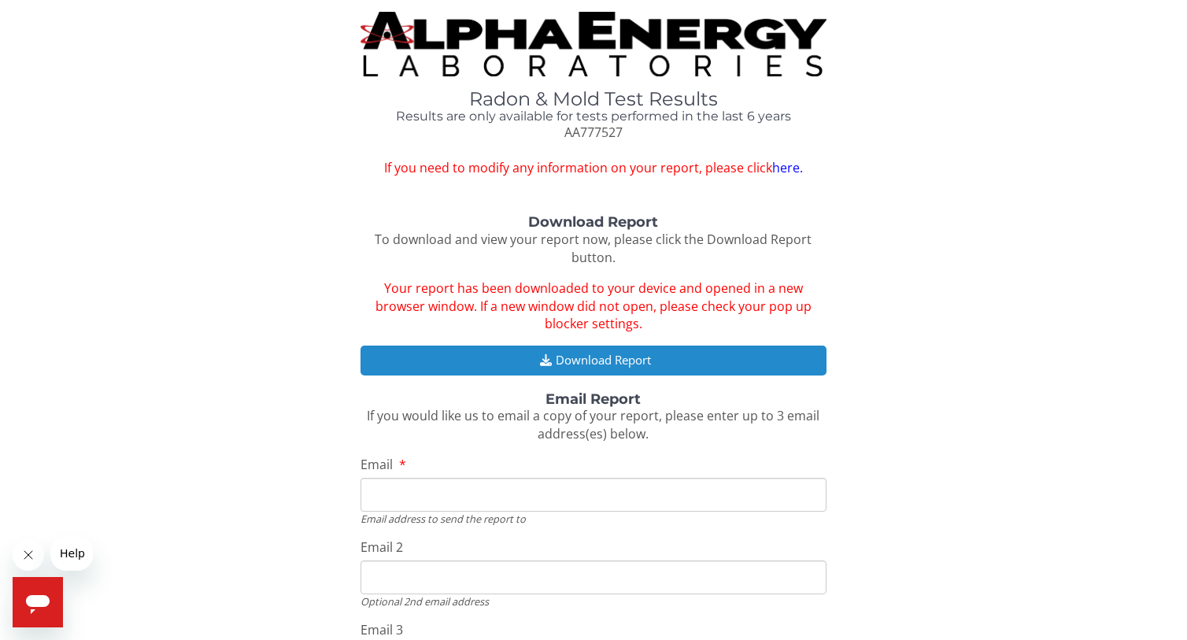
click at [577, 361] on button "Download Report" at bounding box center [593, 360] width 465 height 29
